Goal: Task Accomplishment & Management: Complete application form

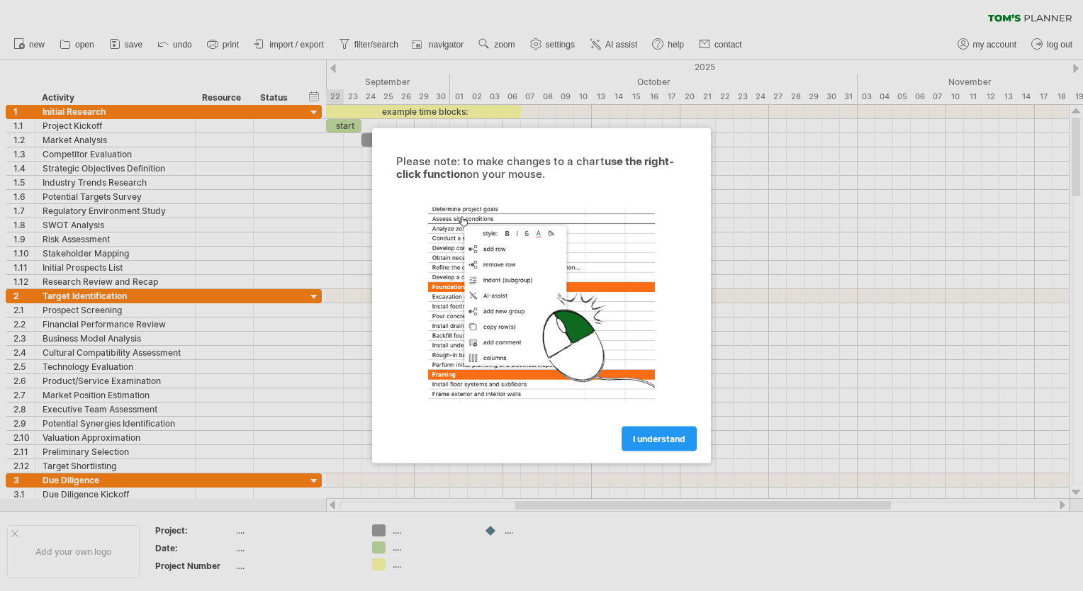
click at [651, 442] on span "I understand" at bounding box center [659, 439] width 52 height 11
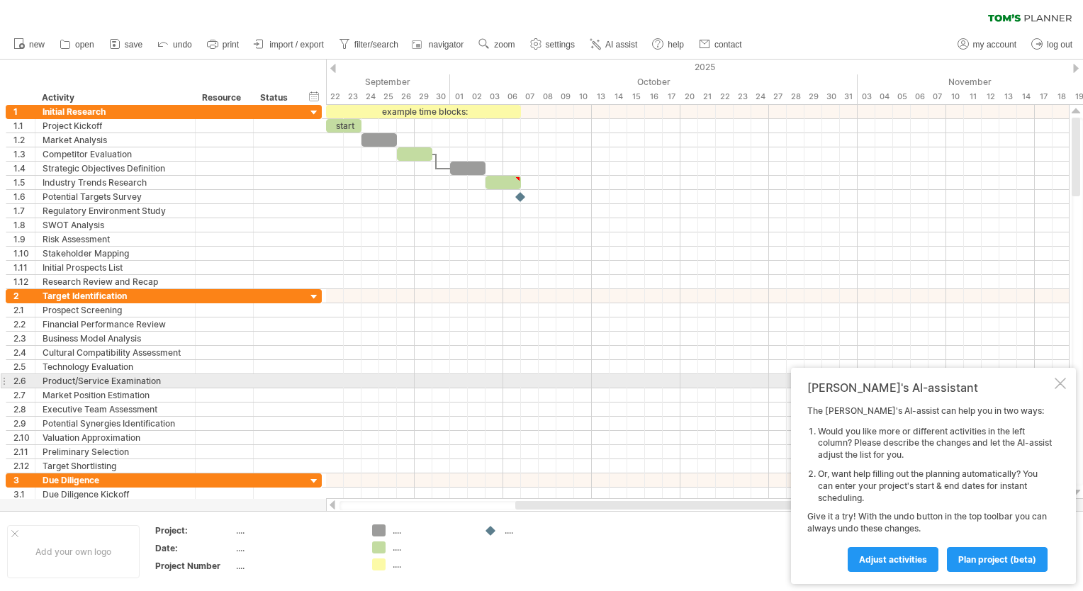
click at [1061, 386] on div at bounding box center [1060, 383] width 11 height 11
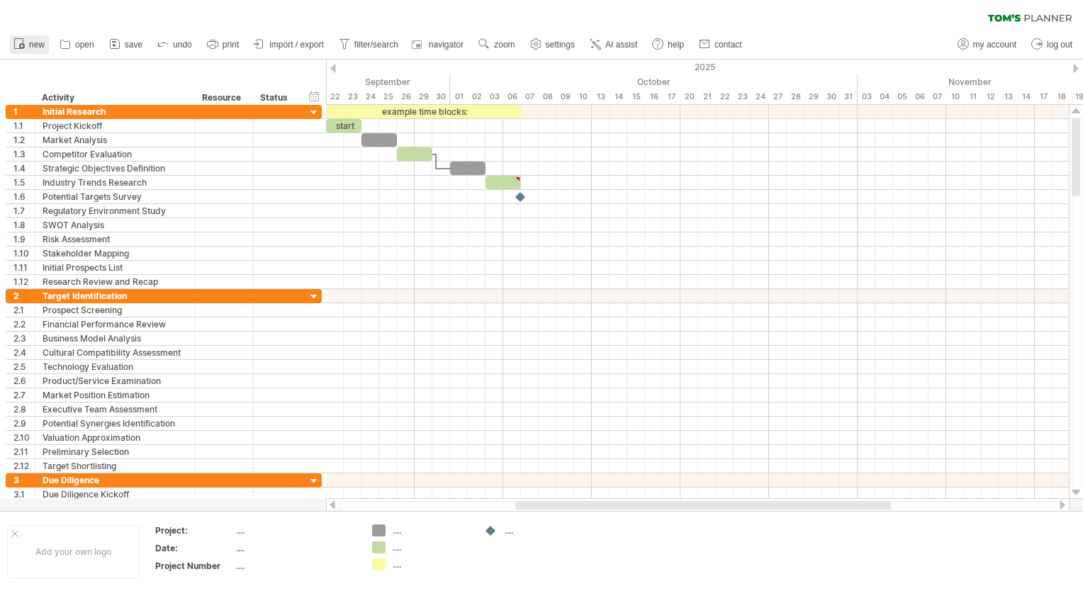
click at [34, 47] on span "new" at bounding box center [37, 45] width 16 height 10
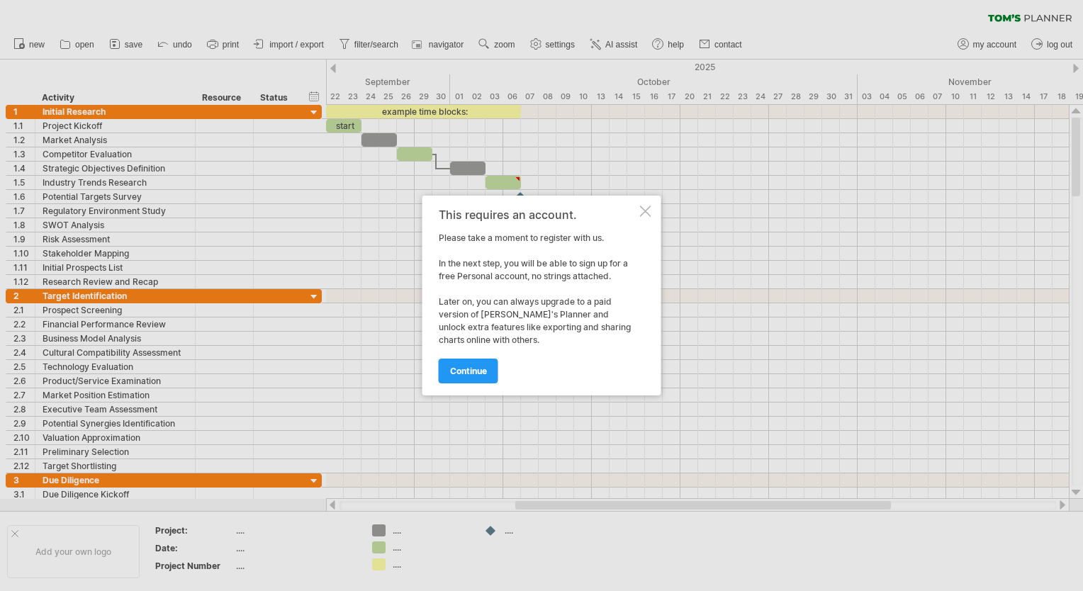
click at [647, 211] on div at bounding box center [645, 211] width 11 height 11
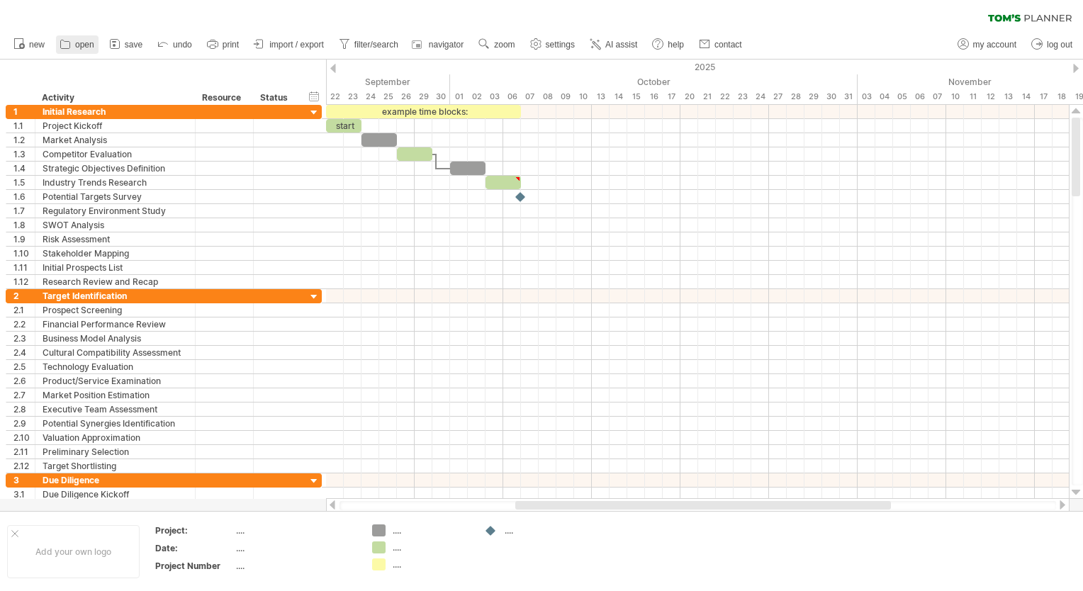
click at [68, 47] on icon at bounding box center [65, 44] width 14 height 14
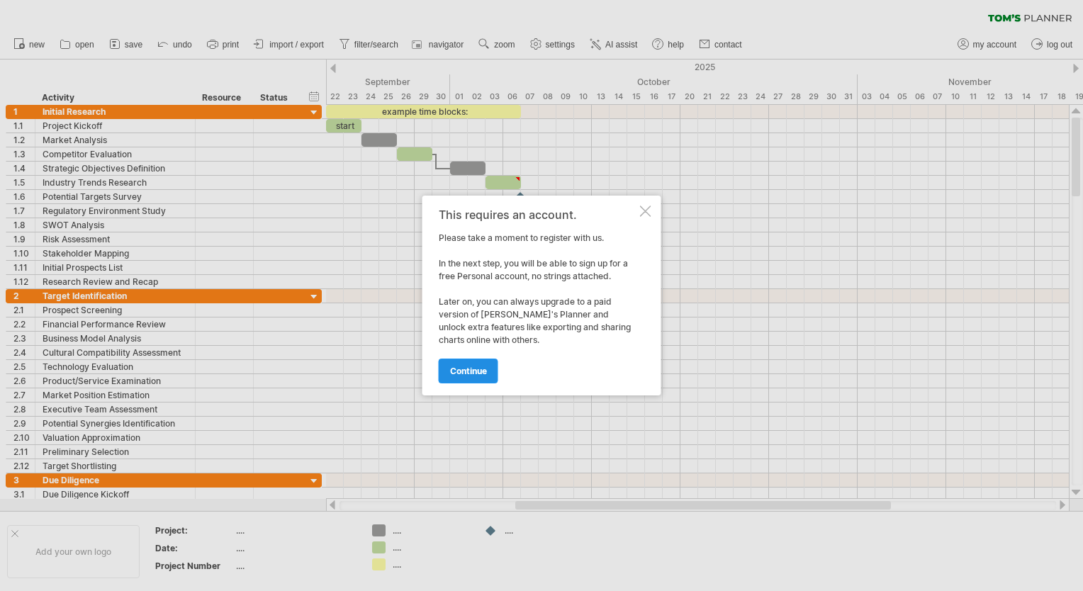
click at [474, 374] on span "continue" at bounding box center [468, 371] width 37 height 11
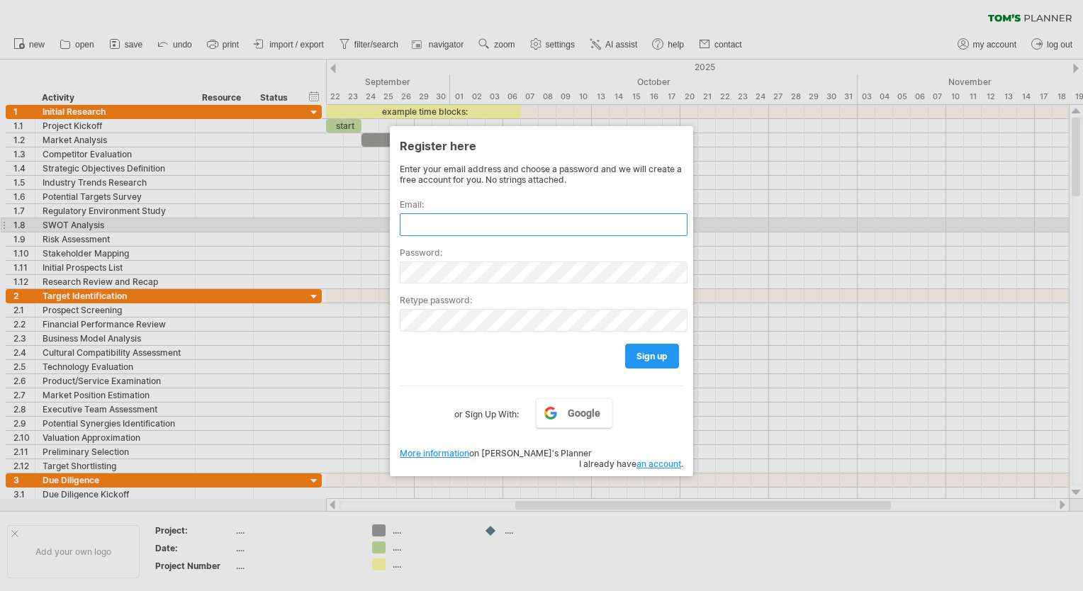
click at [499, 225] on input "text" at bounding box center [544, 224] width 288 height 23
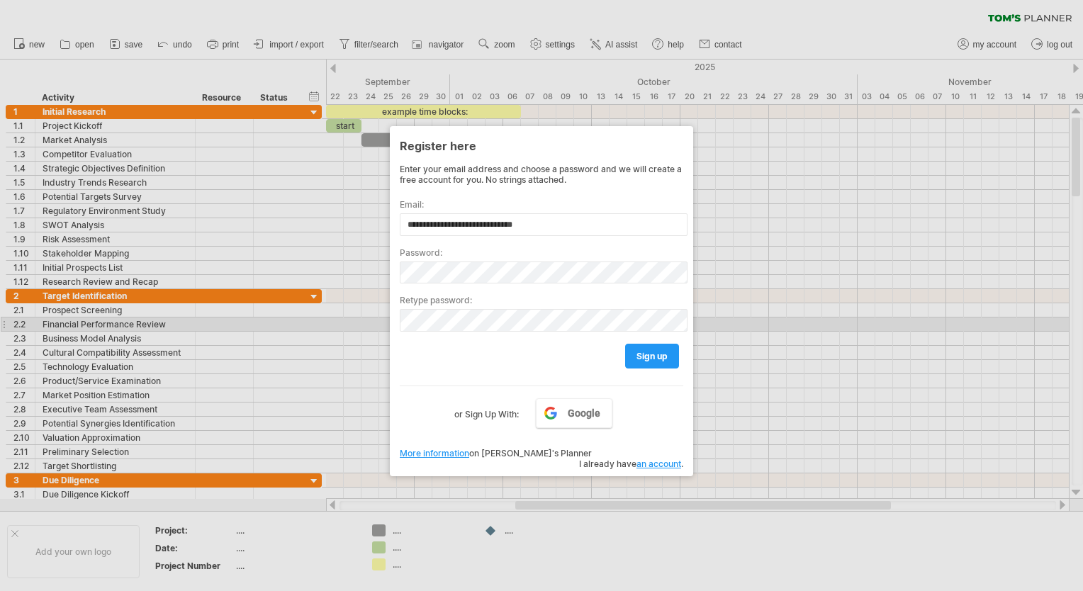
click at [896, 319] on div at bounding box center [541, 295] width 1083 height 591
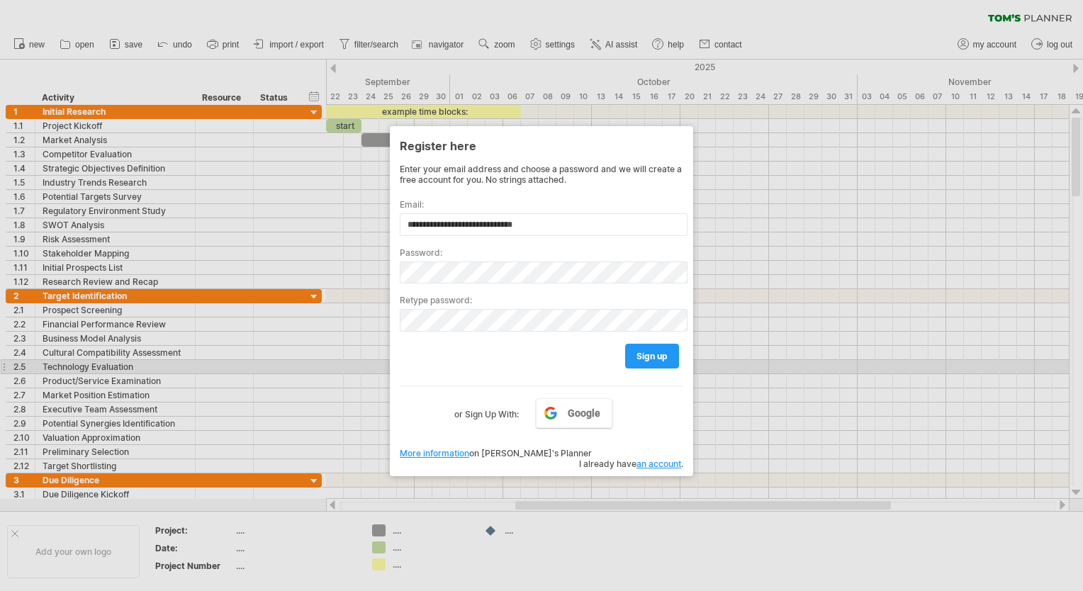
click at [337, 371] on div at bounding box center [541, 295] width 1083 height 591
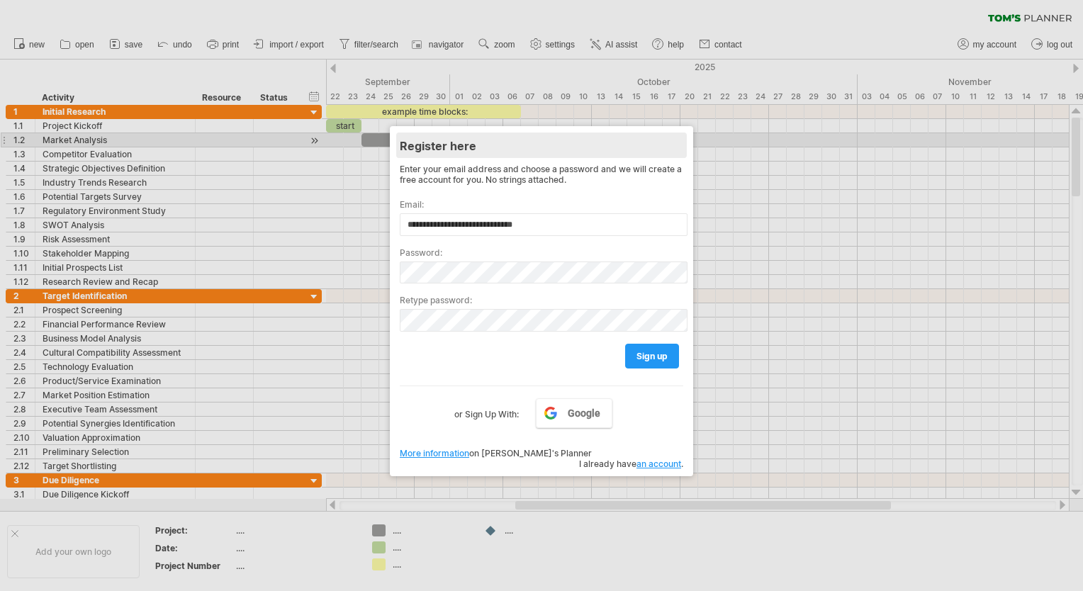
click at [621, 145] on div "Register here" at bounding box center [542, 146] width 284 height 26
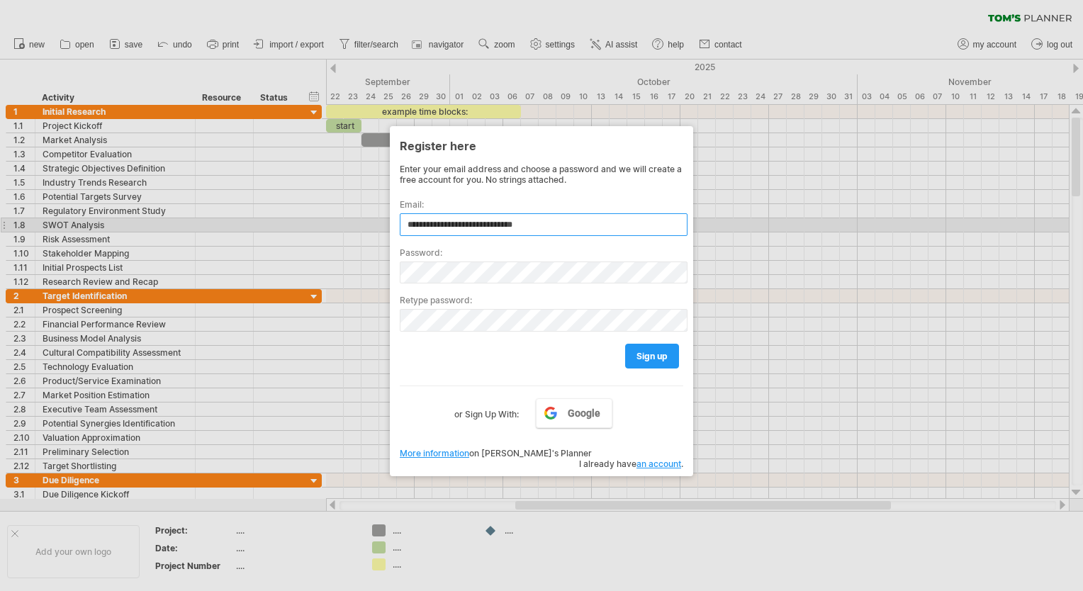
click at [590, 224] on input "**********" at bounding box center [544, 224] width 288 height 23
type input "*"
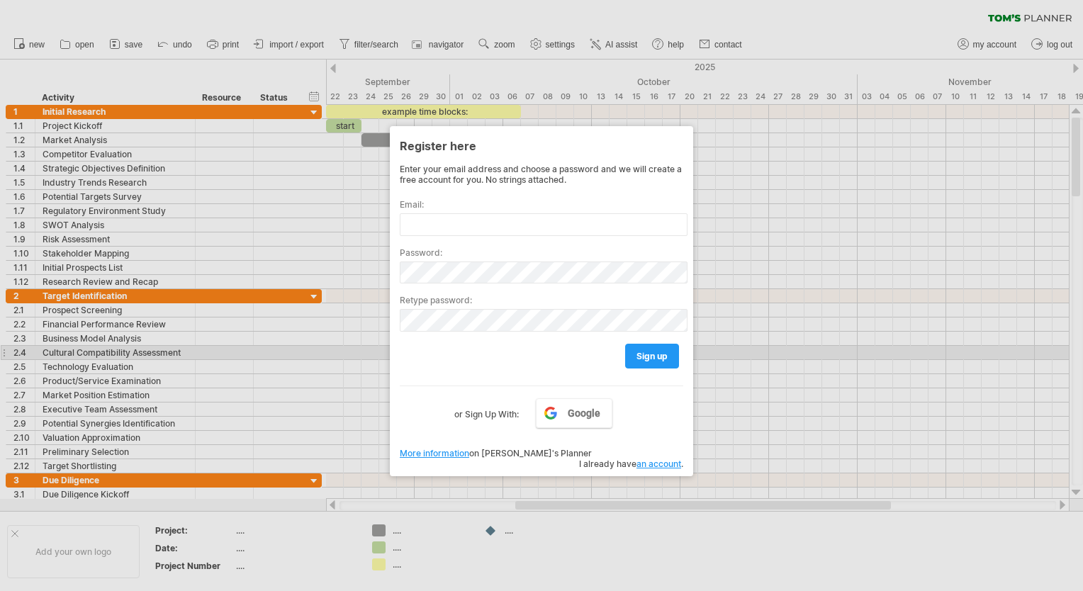
click at [861, 355] on div at bounding box center [541, 295] width 1083 height 591
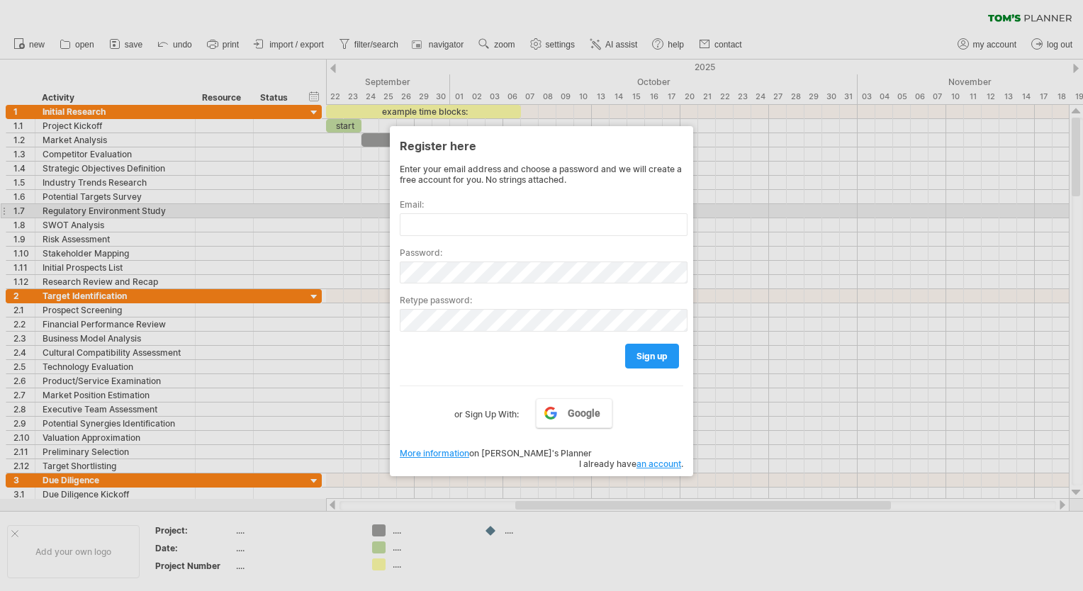
click at [842, 206] on div at bounding box center [541, 295] width 1083 height 591
